Goal: Transaction & Acquisition: Purchase product/service

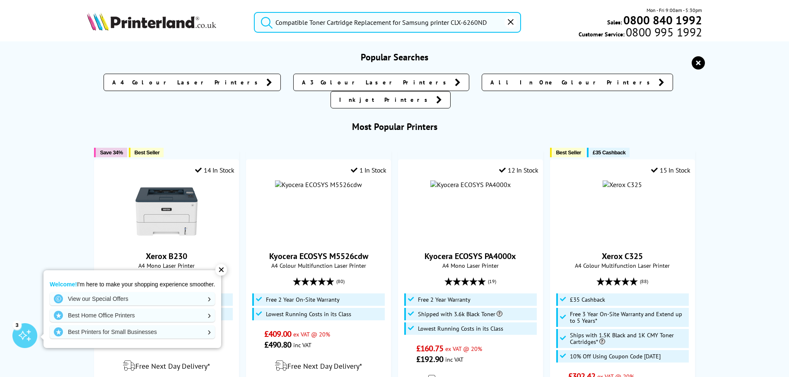
click at [495, 22] on input "Compatible Toner Cartridge Replacement for Samsung printer CLX-6260ND" at bounding box center [387, 22] width 267 height 21
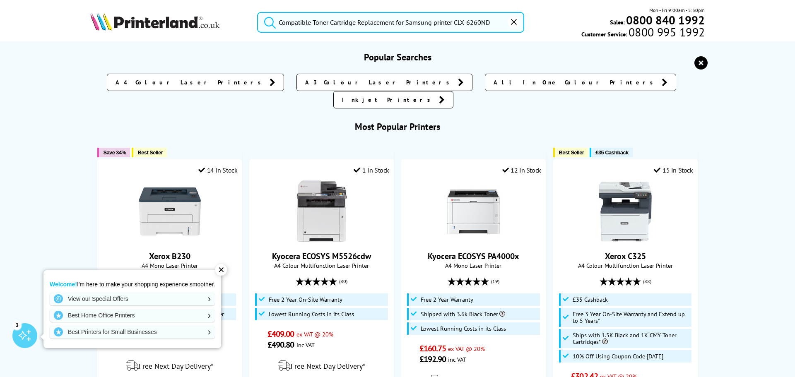
click at [258, 12] on button "submit" at bounding box center [268, 21] width 21 height 18
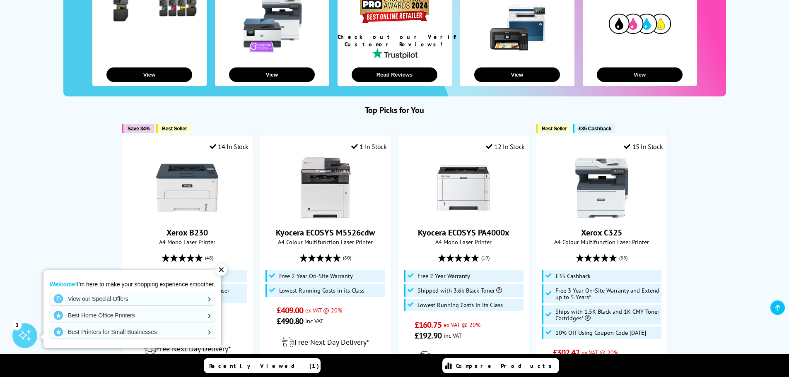
scroll to position [207, 0]
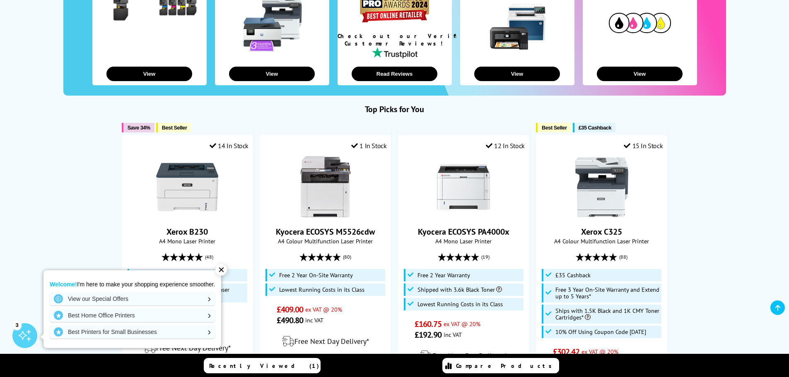
click at [224, 273] on div "✕" at bounding box center [221, 270] width 12 height 12
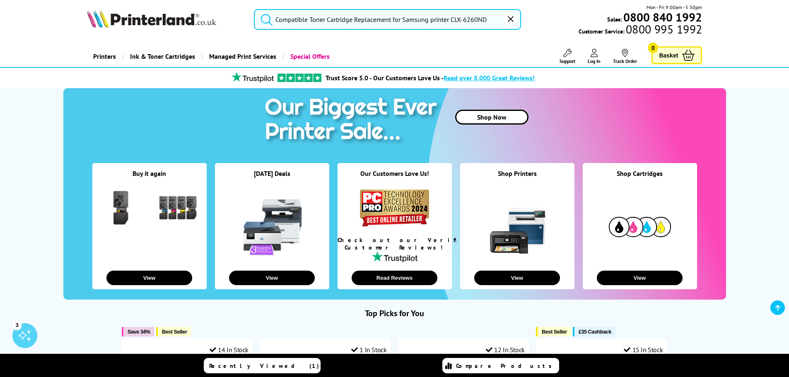
scroll to position [0, 0]
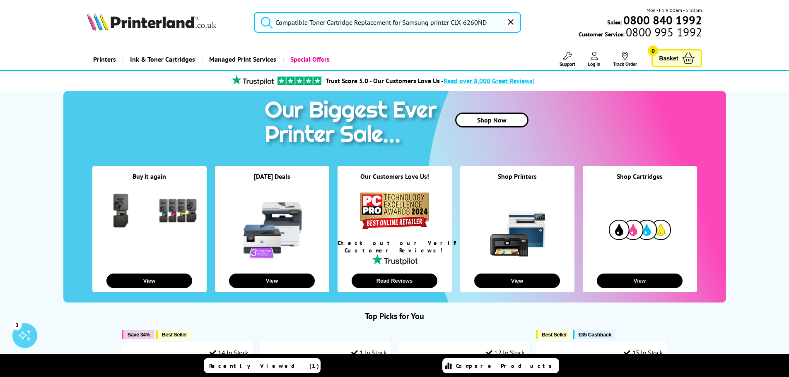
click at [275, 22] on form "Compatible Toner Cartridge Replacement for Samsung printer CLX-6260ND" at bounding box center [387, 22] width 267 height 21
click at [154, 61] on span "Ink & Toner Cartridges" at bounding box center [162, 59] width 65 height 21
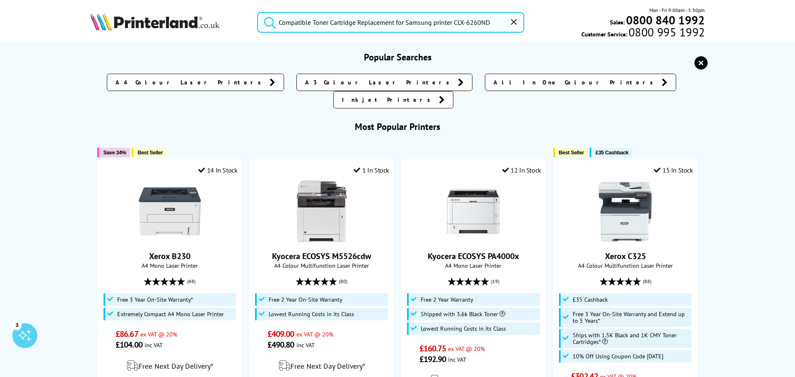
click at [498, 14] on input "Compatible Toner Cartridge Replacement for Samsung printer CLX-6260ND" at bounding box center [390, 22] width 267 height 21
click at [132, 20] on img at bounding box center [154, 21] width 129 height 18
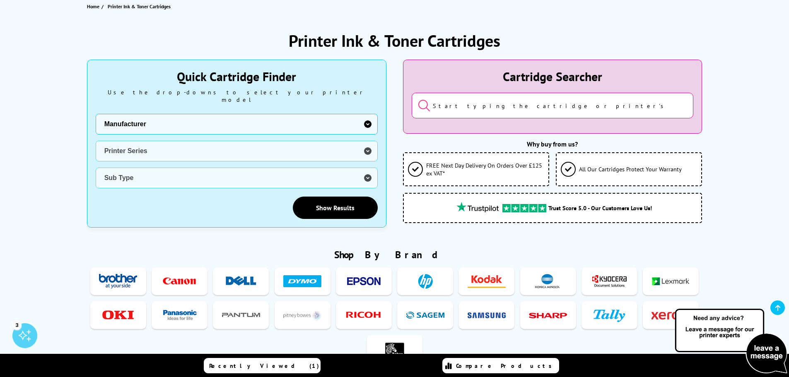
scroll to position [124, 0]
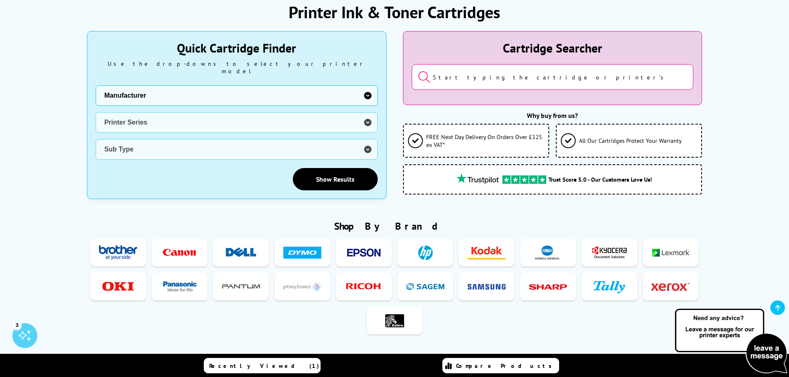
click at [368, 85] on select "Manufacturer Brother Canon Dell Dymo Epson HP Kodak Konica Minolta Kyocera Lexm…" at bounding box center [237, 95] width 282 height 21
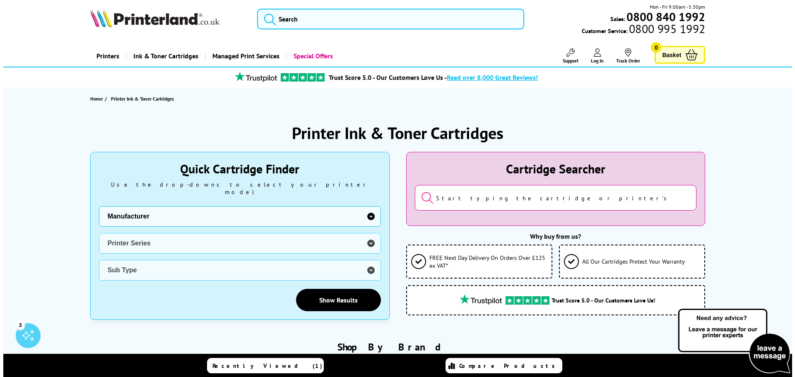
scroll to position [0, 0]
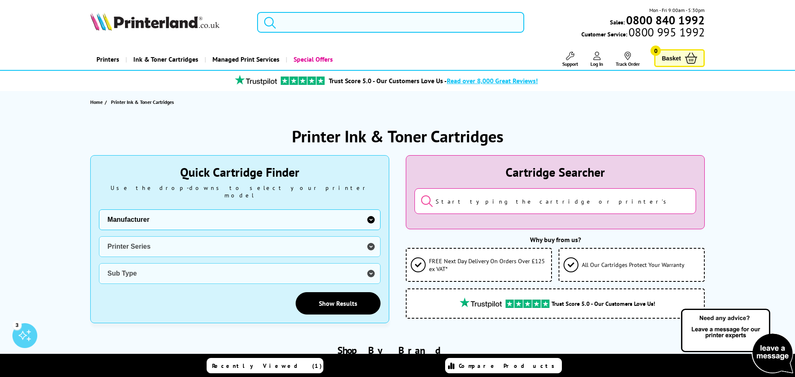
click at [337, 19] on input "search" at bounding box center [390, 22] width 267 height 21
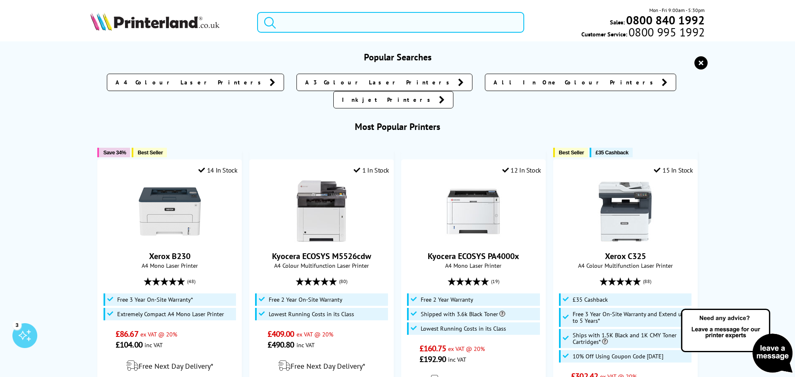
click at [334, 21] on input "search" at bounding box center [390, 22] width 267 height 21
paste input "Compatible Toner Cartridge Replacement for Samsung printer CLX-6260ND"
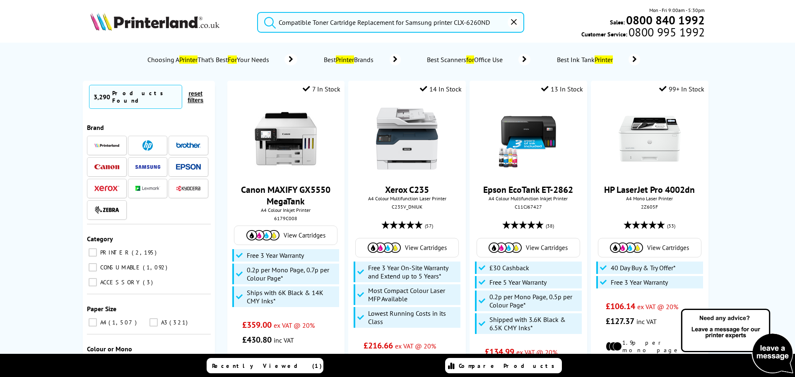
type input "Compatible Toner Cartridge Replacement for Samsung printer CLX-6260ND"
click at [90, 263] on input "CONSUMABLE 1,092" at bounding box center [93, 267] width 8 height 8
checkbox input "true"
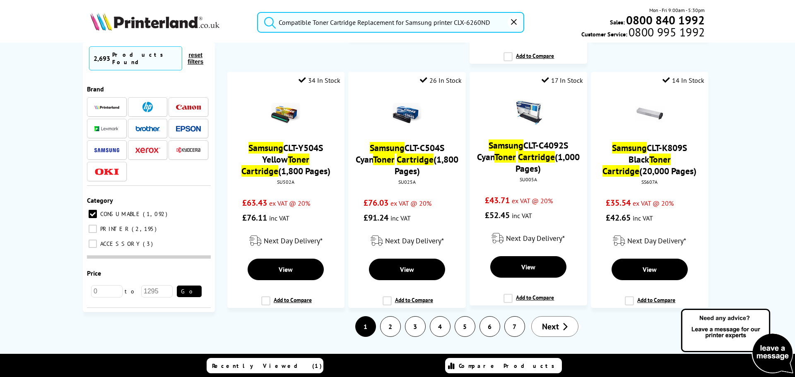
scroll to position [1061, 0]
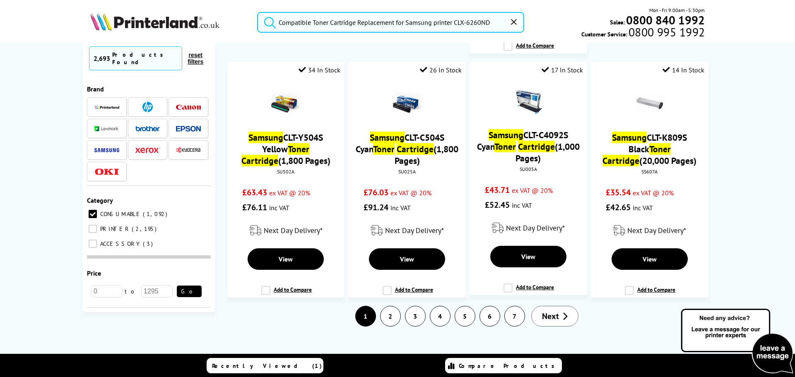
click at [102, 105] on img at bounding box center [106, 107] width 25 height 4
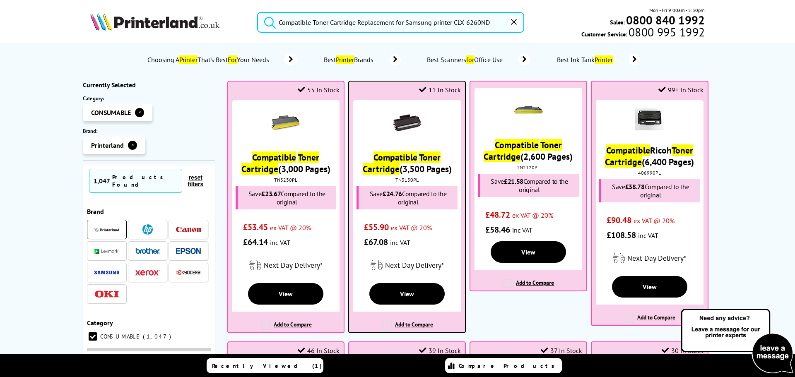
click at [403, 120] on img at bounding box center [407, 123] width 29 height 29
